Goal: Leave review/rating: Share an evaluation or opinion about a product, service, or content

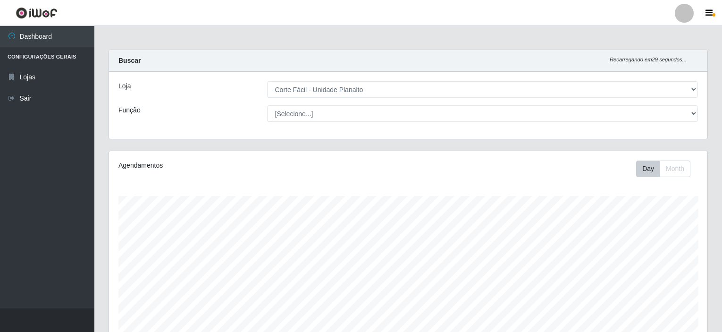
select select "202"
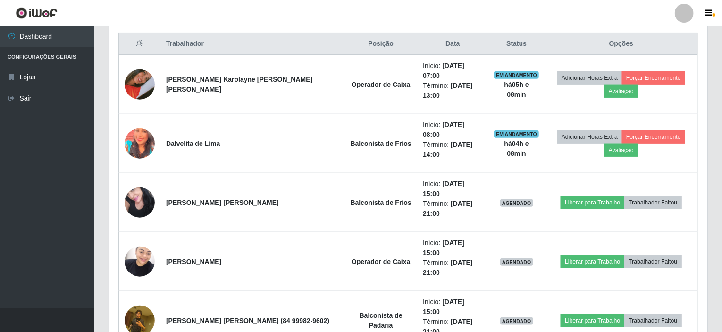
scroll to position [361, 0]
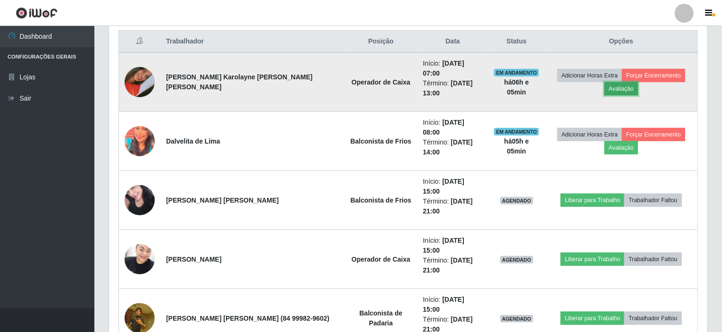
click at [624, 85] on button "Avaliação" at bounding box center [622, 88] width 34 height 13
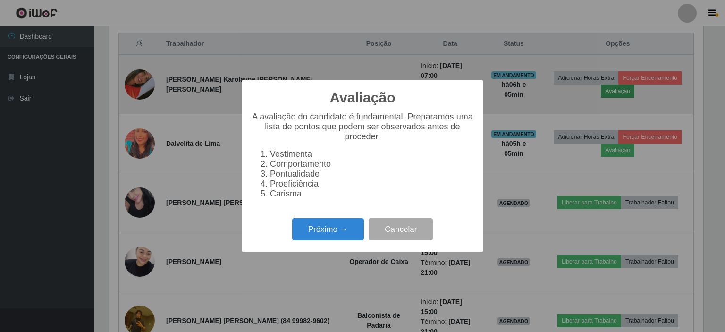
scroll to position [196, 595]
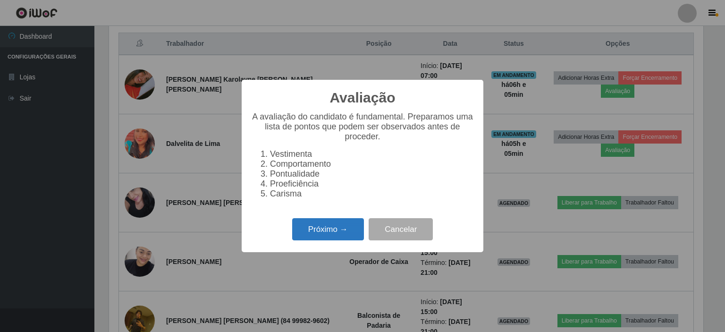
click at [331, 237] on button "Próximo →" at bounding box center [328, 229] width 72 height 22
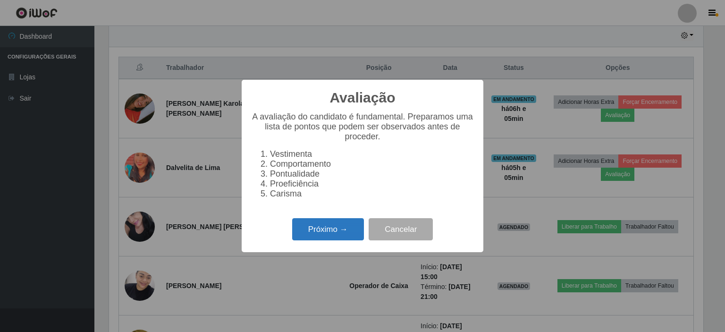
scroll to position [471962, 471563]
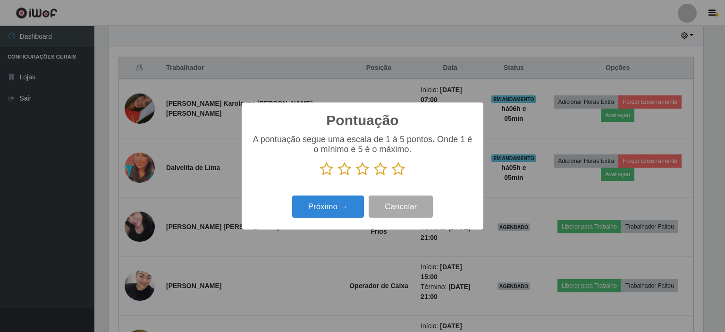
click at [380, 173] on icon at bounding box center [380, 169] width 13 height 14
click at [374, 176] on input "radio" at bounding box center [374, 176] width 0 height 0
click at [342, 207] on button "Próximo →" at bounding box center [328, 206] width 72 height 22
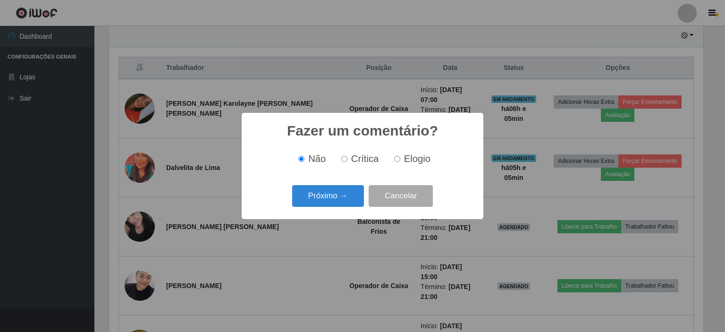
click at [393, 160] on label "Elogio" at bounding box center [410, 158] width 40 height 11
click at [394, 160] on input "Elogio" at bounding box center [397, 159] width 6 height 6
radio input "true"
click at [353, 194] on button "Próximo →" at bounding box center [328, 196] width 72 height 22
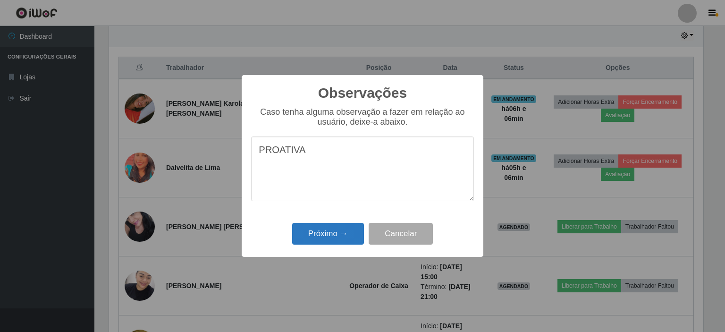
type textarea "PROATIVA"
click at [339, 232] on button "Próximo →" at bounding box center [328, 234] width 72 height 22
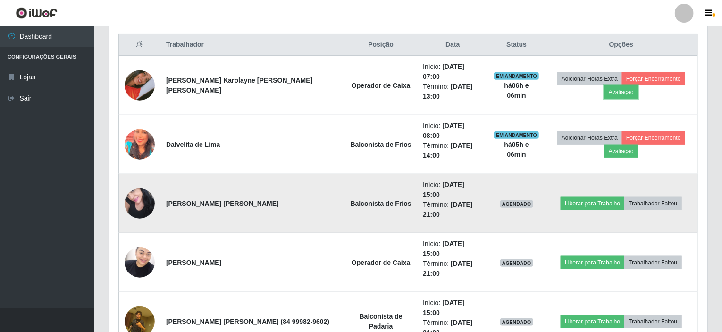
scroll to position [370, 0]
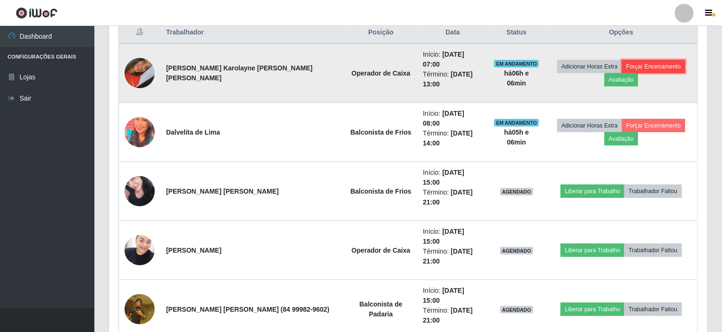
click at [644, 60] on button "Forçar Encerramento" at bounding box center [653, 66] width 63 height 13
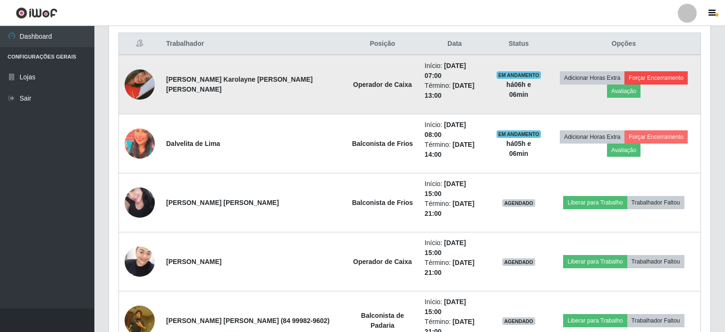
scroll to position [196, 595]
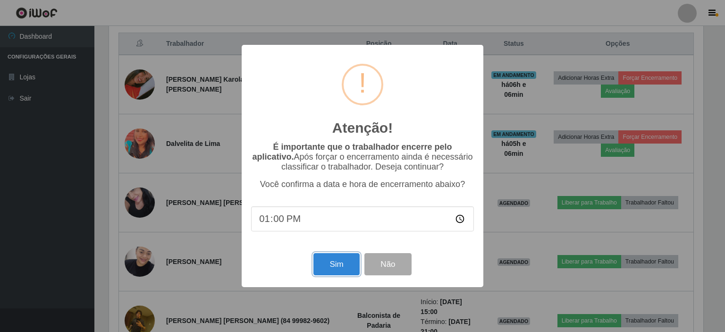
click at [338, 260] on button "Sim" at bounding box center [337, 264] width 46 height 22
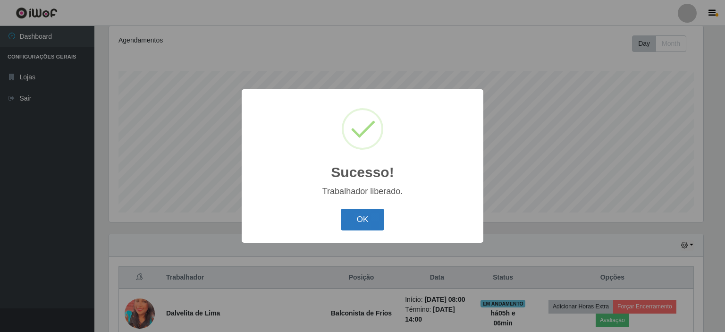
click at [366, 217] on button "OK" at bounding box center [363, 220] width 44 height 22
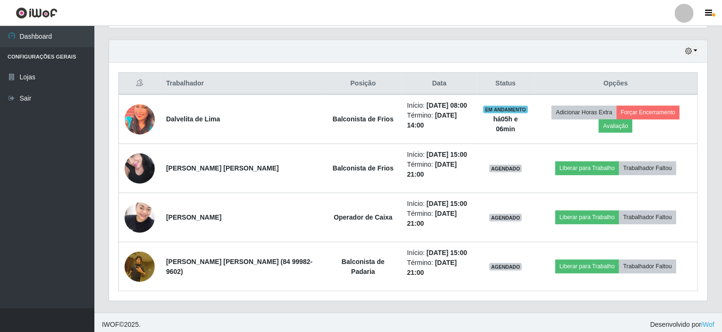
scroll to position [321, 0]
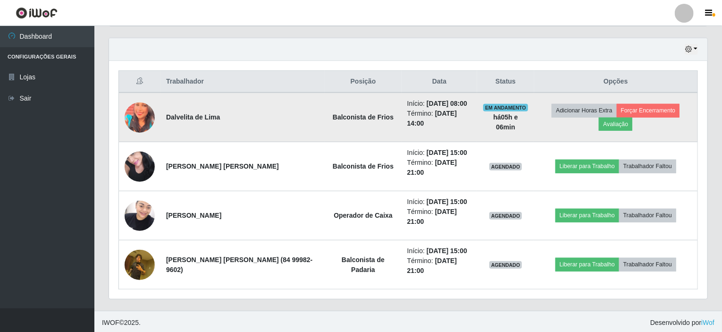
click at [145, 115] on img at bounding box center [140, 118] width 30 height 38
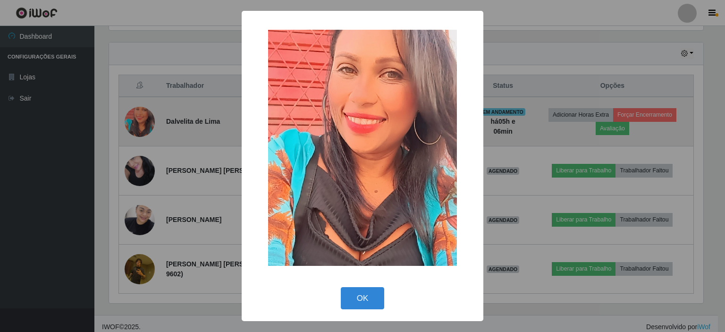
scroll to position [196, 595]
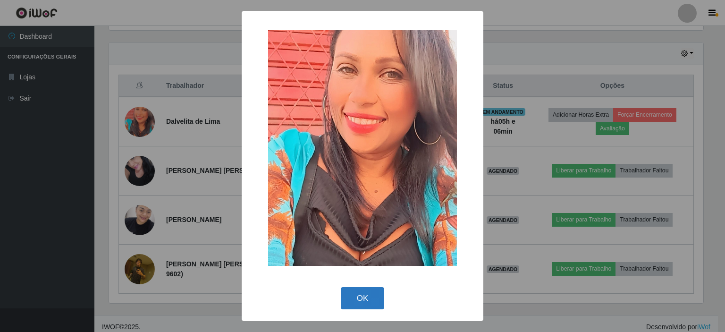
click at [361, 301] on button "OK" at bounding box center [363, 298] width 44 height 22
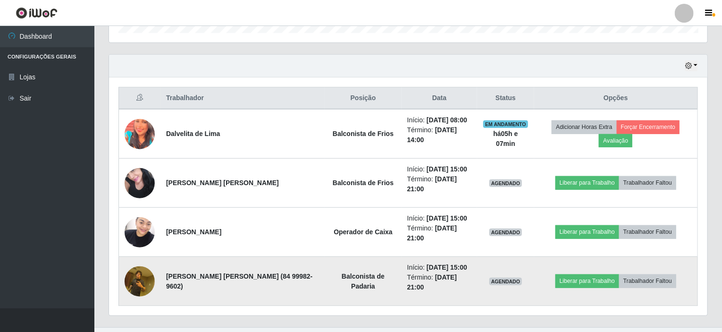
scroll to position [321, 0]
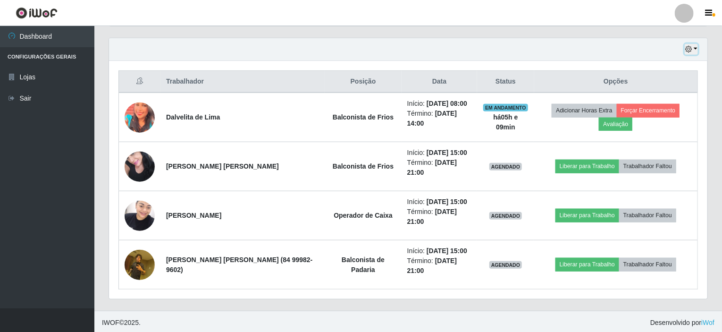
click at [698, 47] on button "button" at bounding box center [691, 49] width 13 height 11
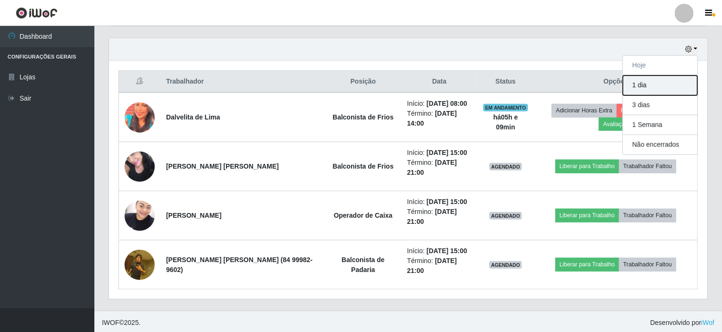
click at [657, 88] on button "1 dia" at bounding box center [660, 86] width 75 height 20
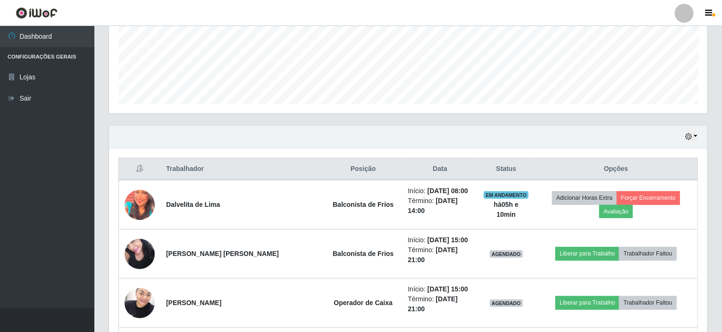
scroll to position [238, 0]
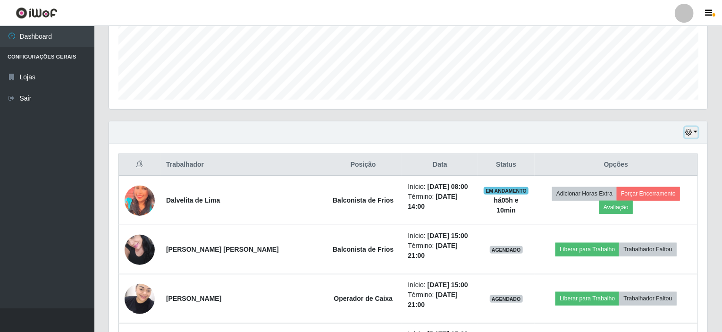
click at [696, 130] on button "button" at bounding box center [691, 132] width 13 height 11
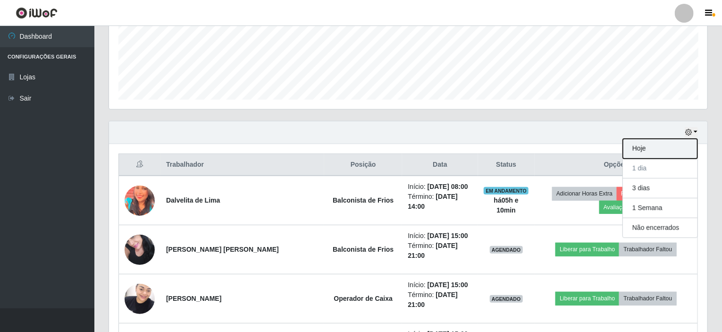
click at [648, 151] on button "Hoje" at bounding box center [660, 149] width 75 height 20
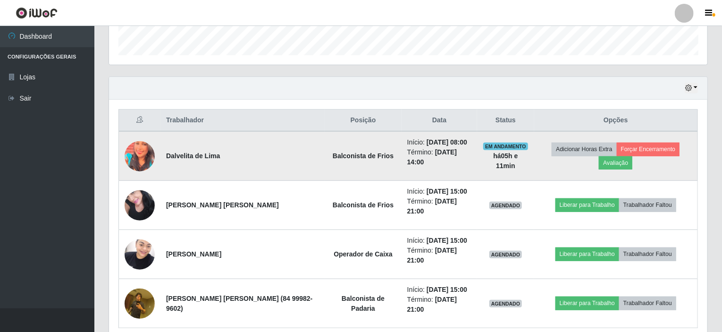
scroll to position [321, 0]
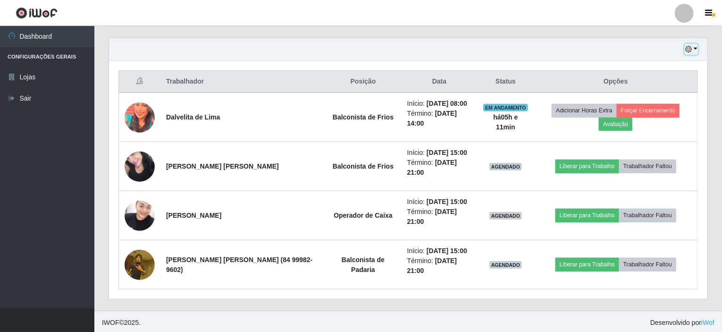
click at [697, 47] on button "button" at bounding box center [691, 49] width 13 height 11
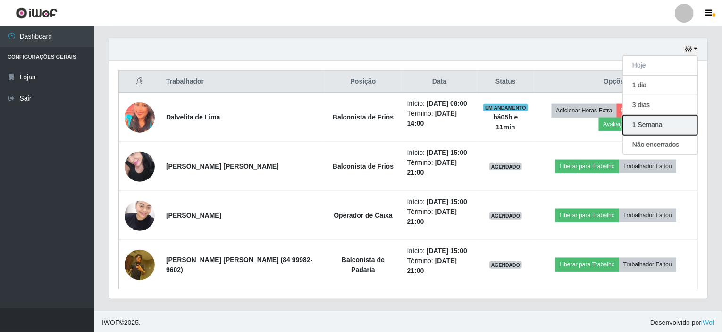
click at [644, 124] on button "1 Semana" at bounding box center [660, 125] width 75 height 20
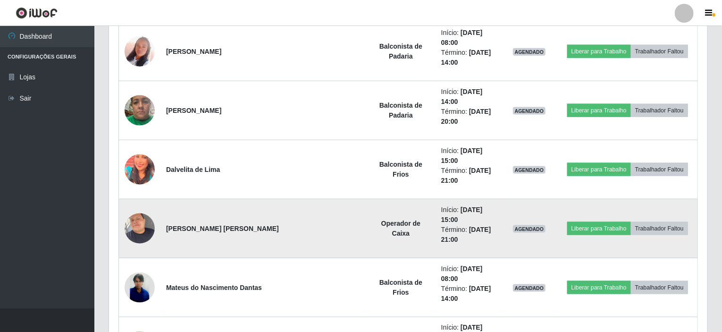
scroll to position [2429, 0]
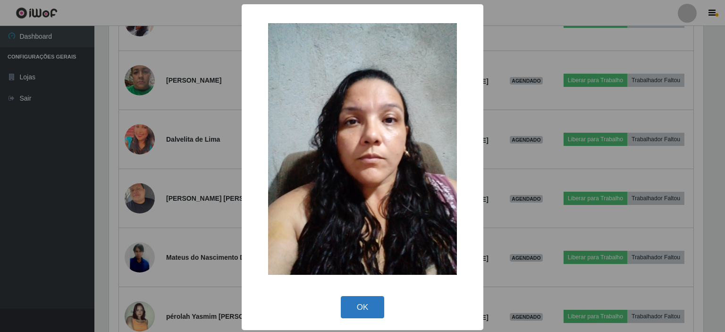
click at [357, 304] on button "OK" at bounding box center [363, 307] width 44 height 22
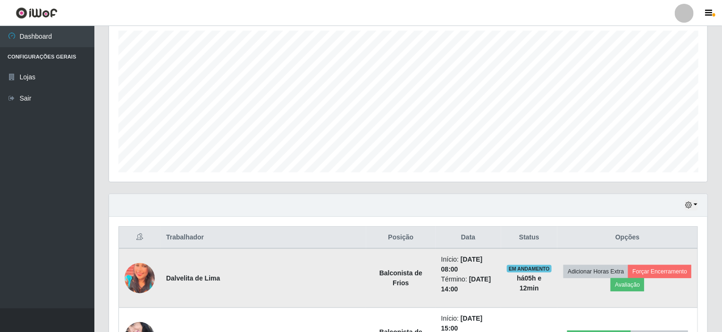
scroll to position [257, 0]
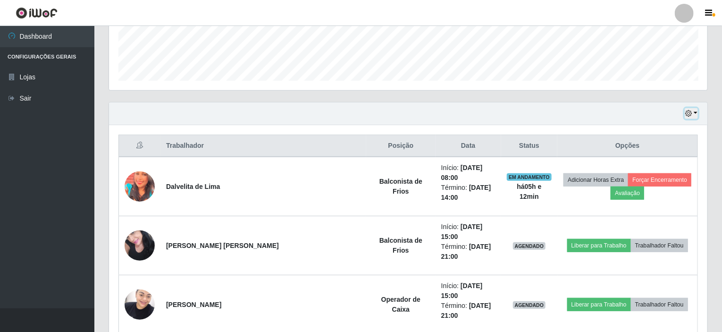
click at [696, 111] on button "button" at bounding box center [691, 113] width 13 height 11
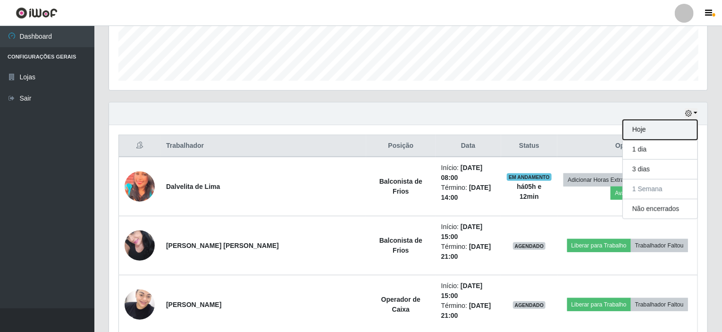
click at [644, 130] on button "Hoje" at bounding box center [660, 130] width 75 height 20
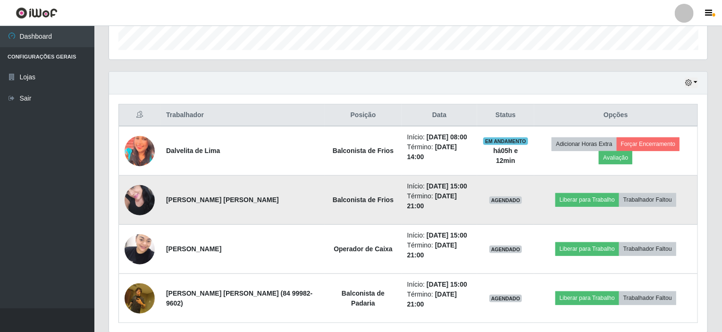
scroll to position [321, 0]
